Goal: Check status: Check status

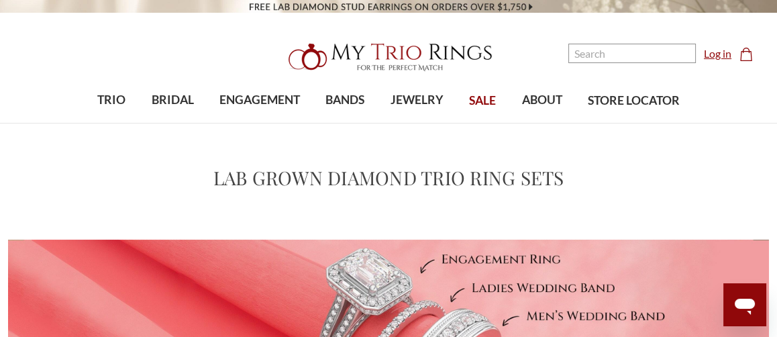
click at [726, 52] on link "Log in" at bounding box center [718, 54] width 28 height 16
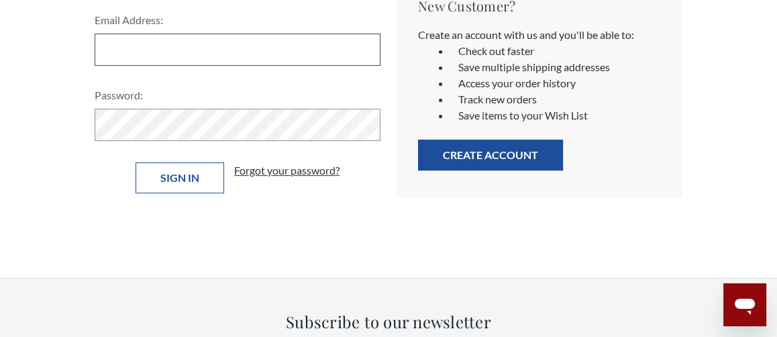
type input "[EMAIL_ADDRESS][DOMAIN_NAME]"
click at [183, 171] on input "Sign in" at bounding box center [180, 177] width 89 height 31
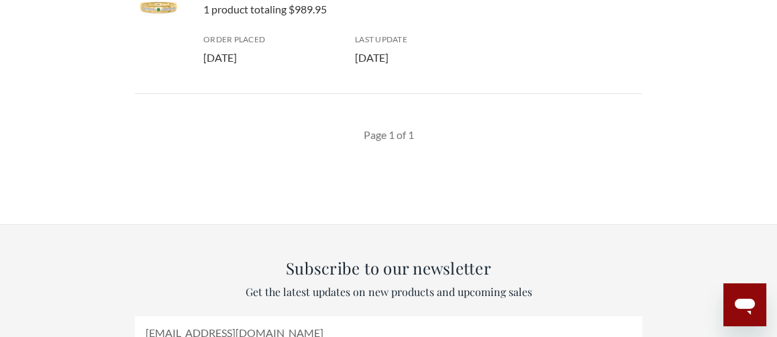
scroll to position [336, 0]
